Goal: Transaction & Acquisition: Purchase product/service

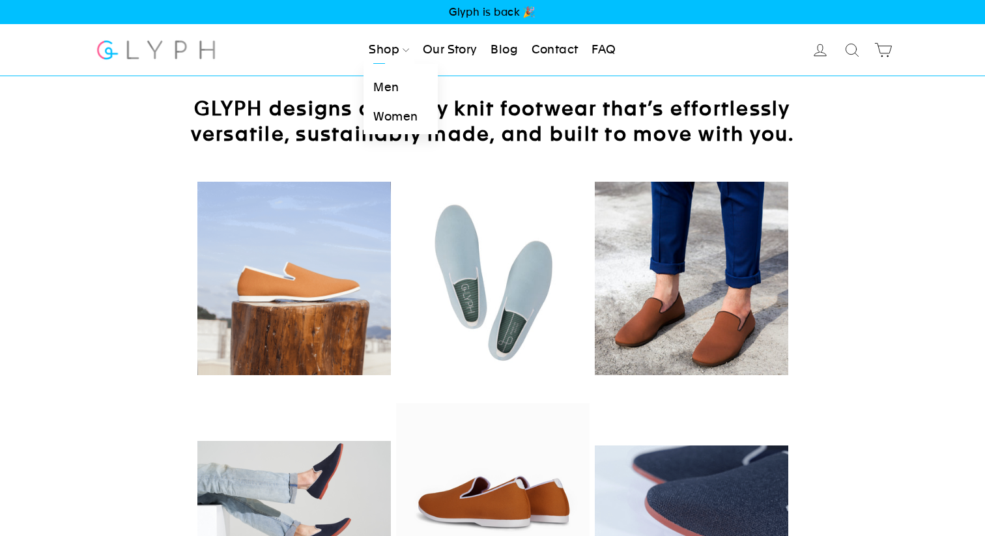
click at [393, 114] on link "Women" at bounding box center [401, 116] width 74 height 29
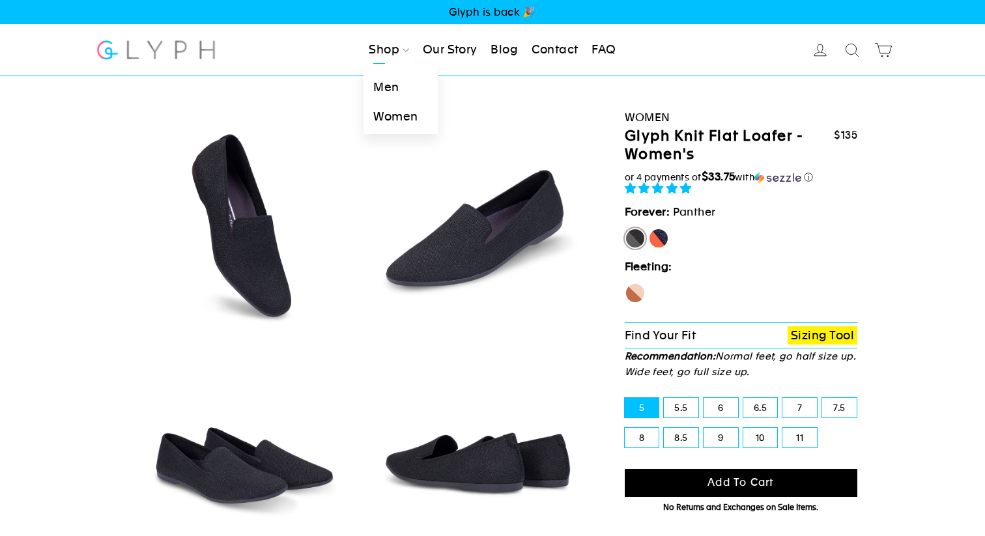
select select "highest-rating"
click at [395, 83] on link "Men" at bounding box center [401, 87] width 74 height 29
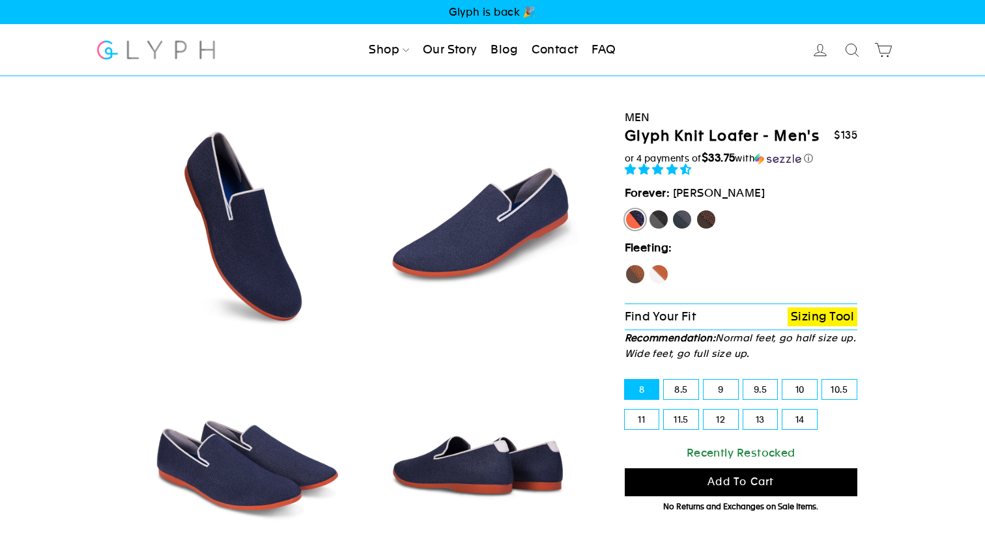
select select "highest-rating"
click at [395, 83] on link "Men" at bounding box center [401, 87] width 74 height 29
select select "highest-rating"
click at [213, 35] on img at bounding box center [156, 50] width 122 height 35
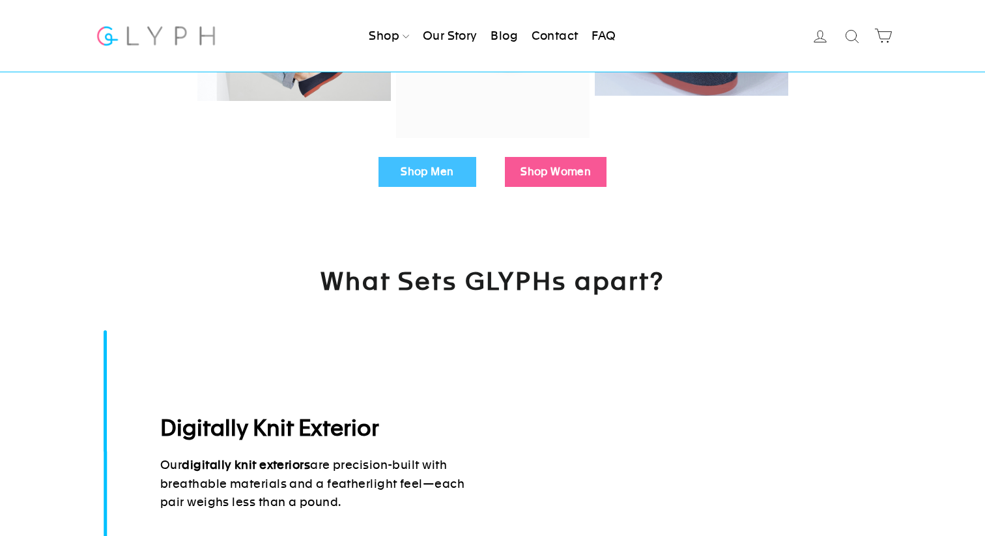
scroll to position [480, 0]
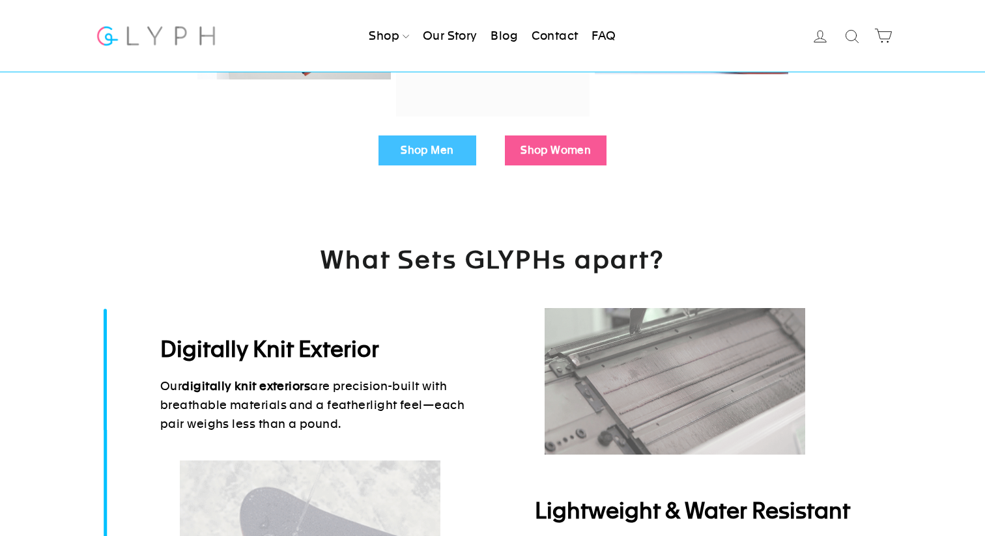
click at [545, 143] on link "Shop Women" at bounding box center [556, 151] width 102 height 30
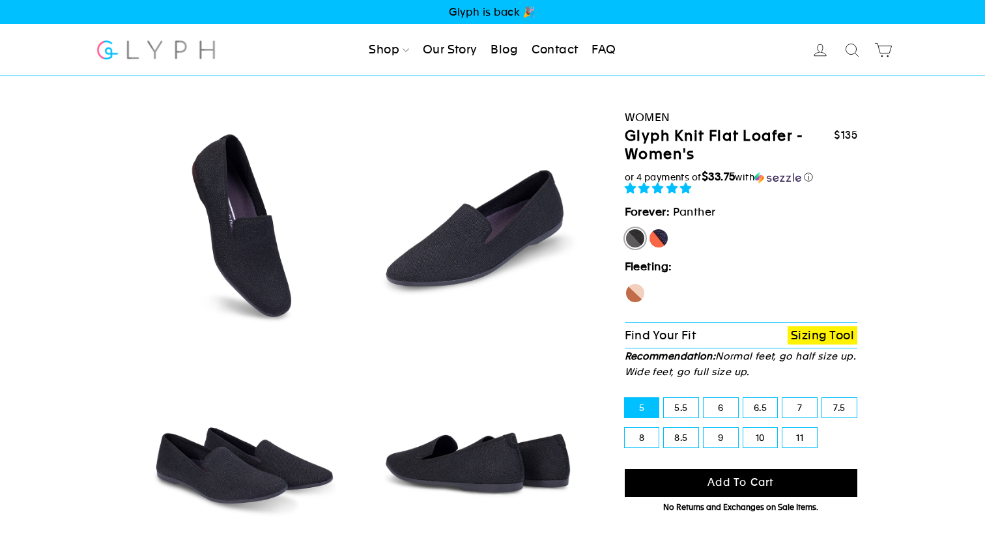
select select "highest-rating"
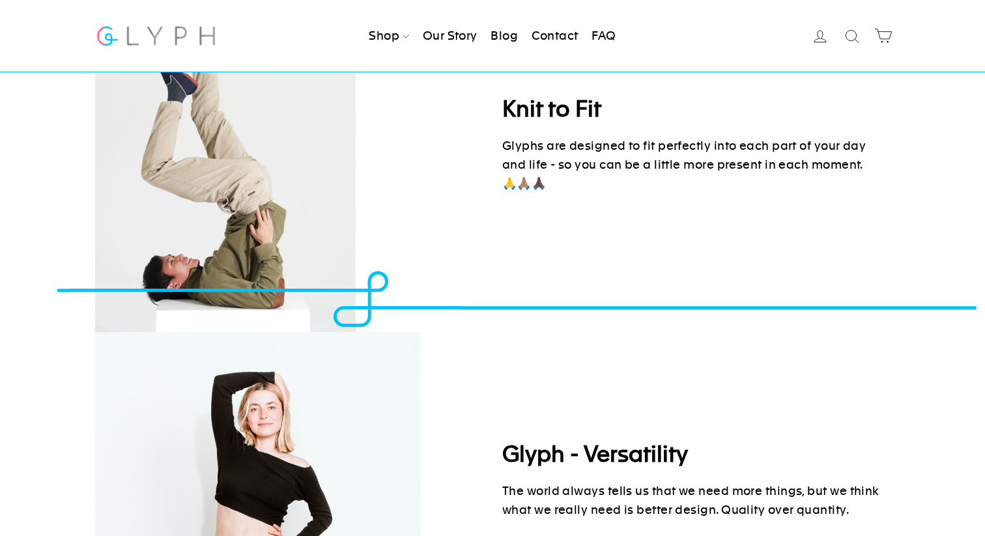
scroll to position [1767, 0]
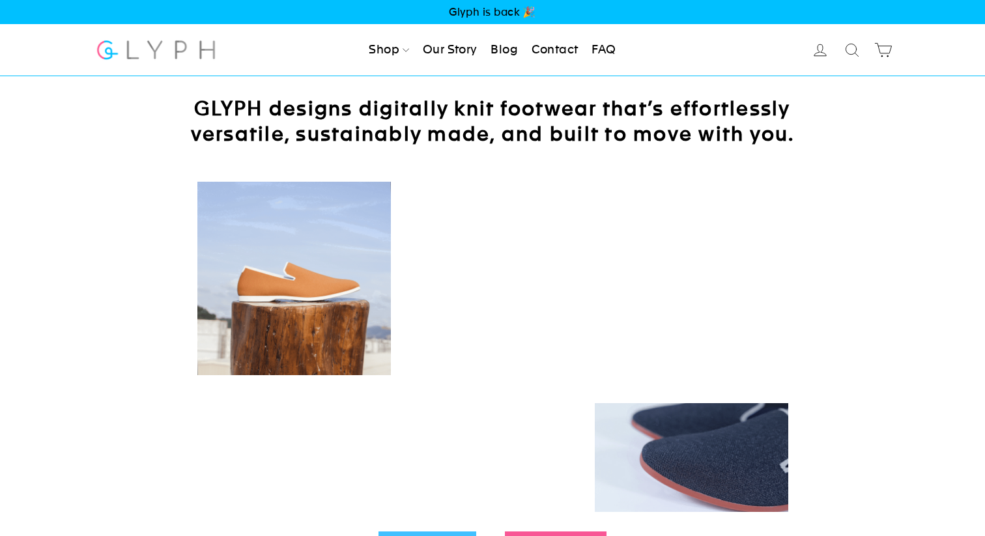
scroll to position [540, 0]
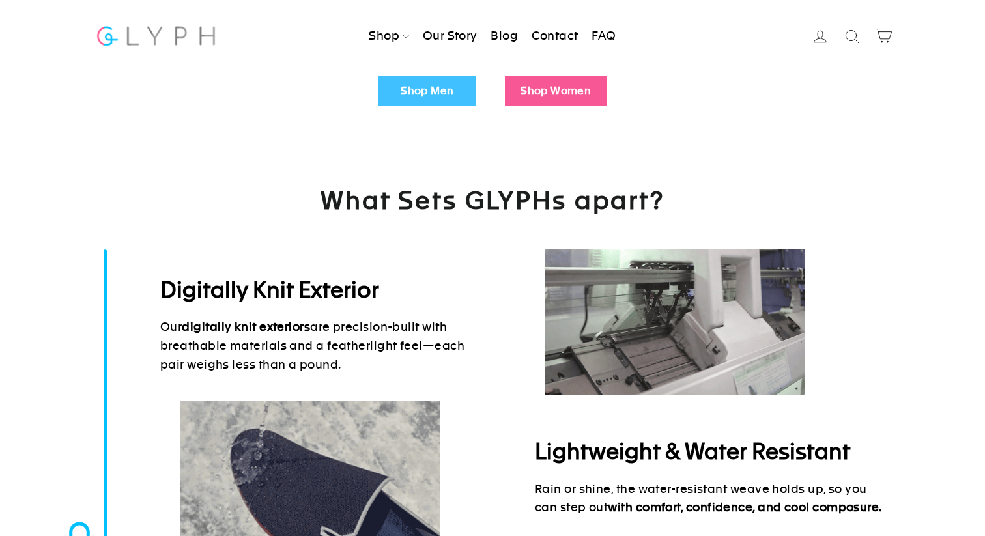
click at [452, 81] on link "Shop Men" at bounding box center [428, 91] width 98 height 30
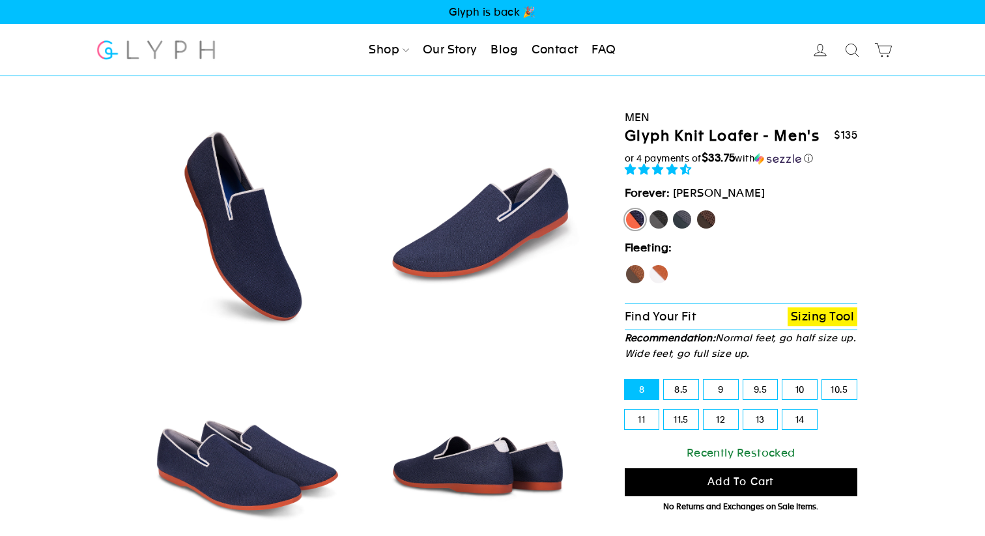
select select "highest-rating"
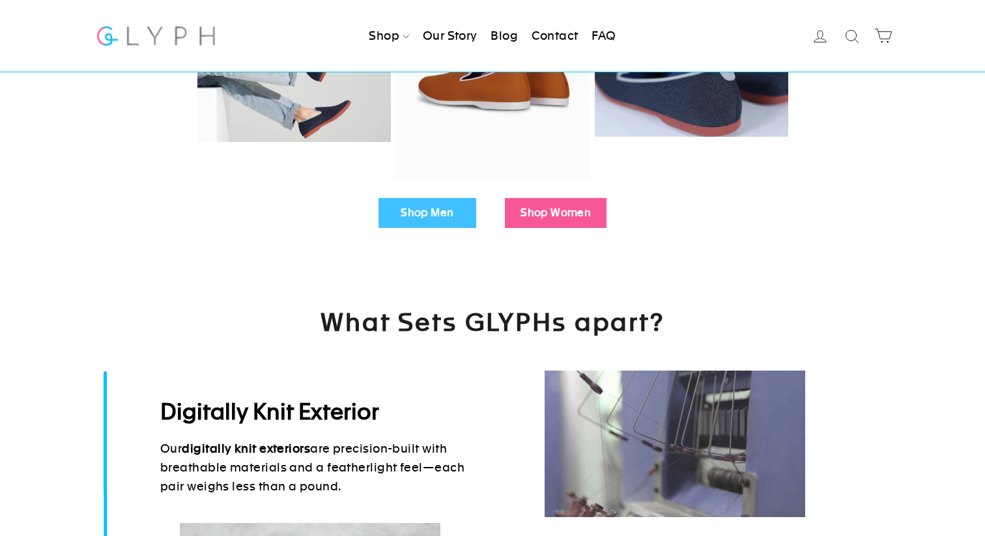
scroll to position [410, 0]
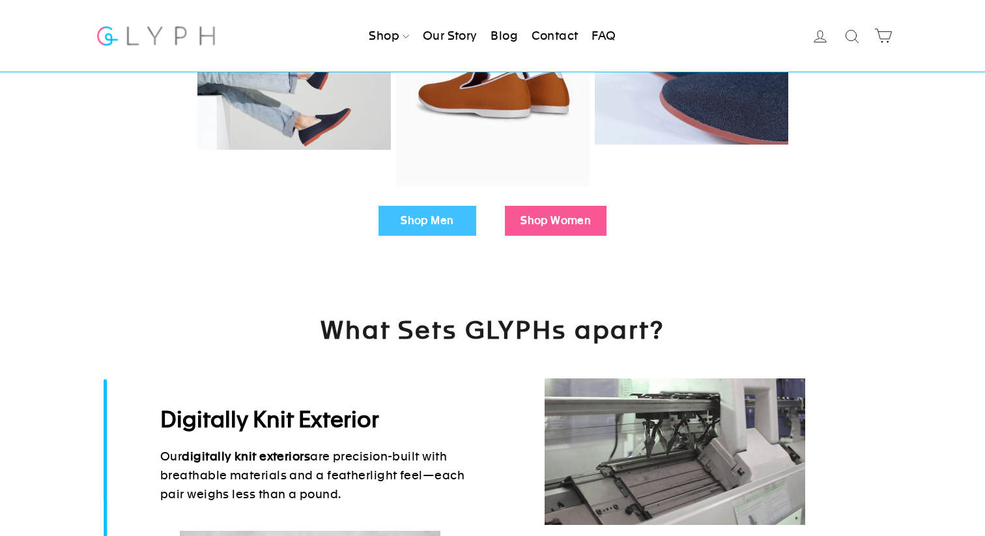
click at [568, 210] on link "Shop Women" at bounding box center [556, 221] width 102 height 30
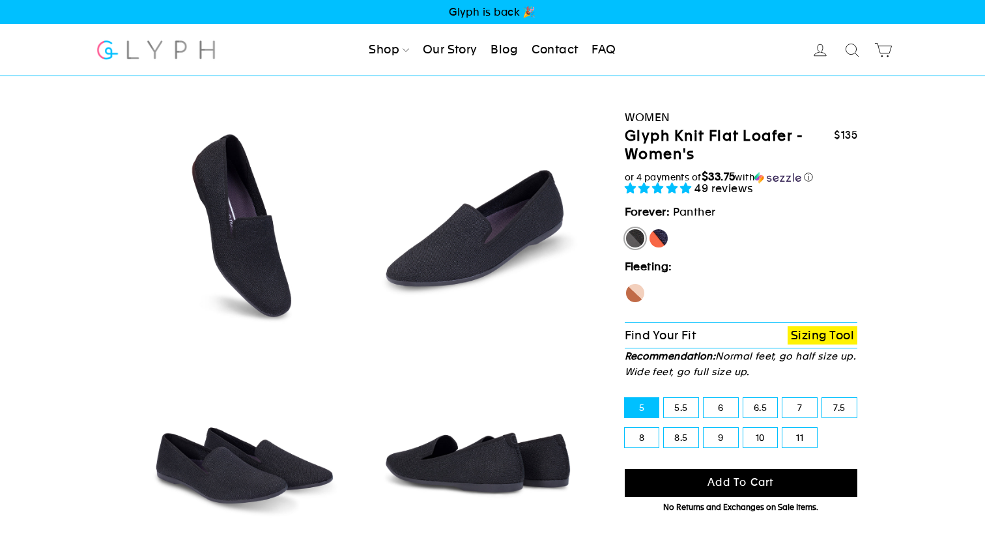
select select "highest-rating"
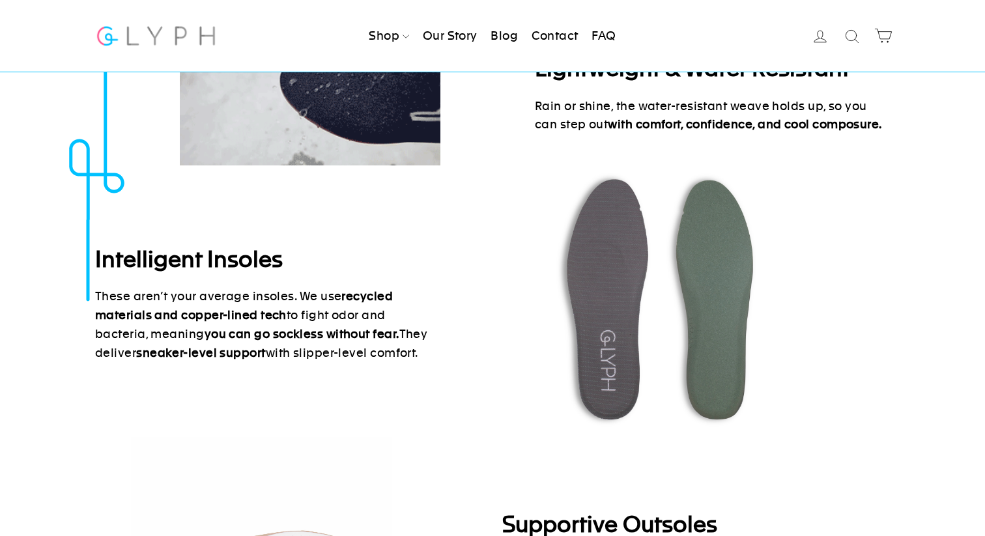
scroll to position [923, 0]
